Goal: Transaction & Acquisition: Book appointment/travel/reservation

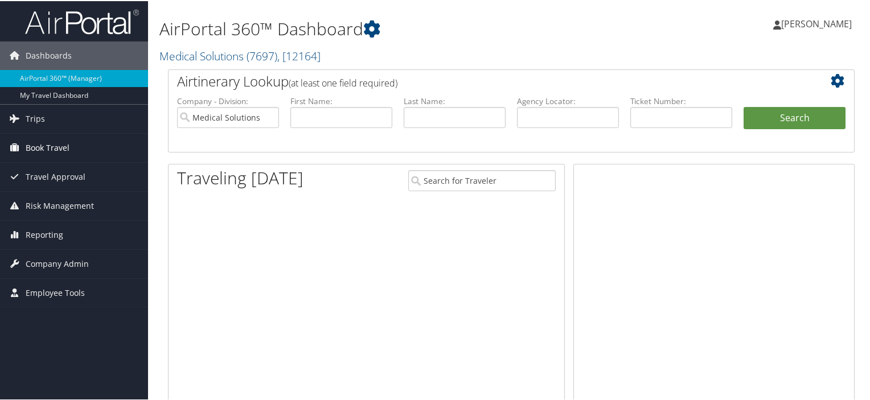
click at [39, 148] on span "Book Travel" at bounding box center [48, 147] width 44 height 28
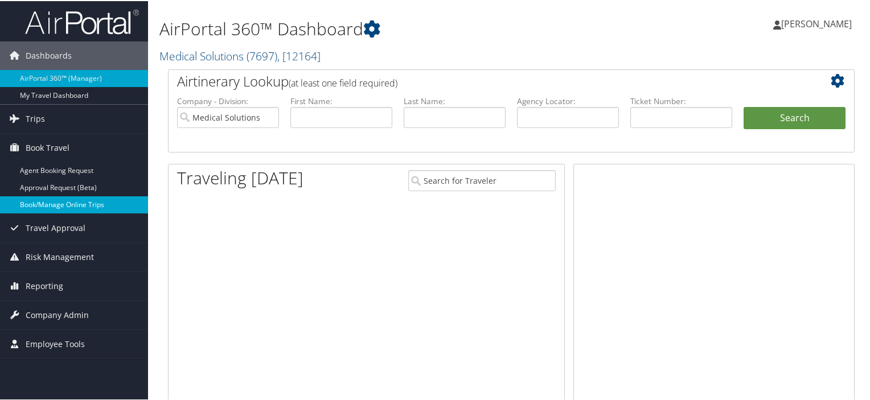
click at [68, 205] on link "Book/Manage Online Trips" at bounding box center [74, 203] width 148 height 17
